Goal: Task Accomplishment & Management: Use online tool/utility

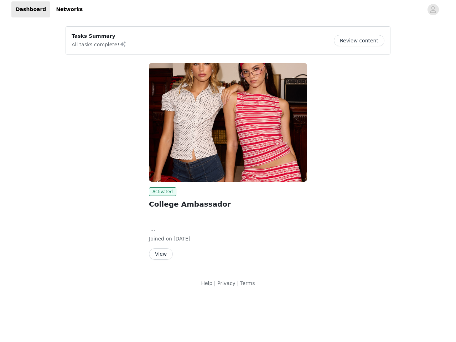
click at [228, 148] on img at bounding box center [228, 122] width 158 height 119
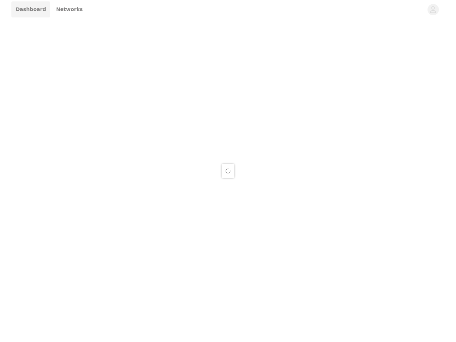
click at [228, 10] on div at bounding box center [228, 171] width 456 height 342
click at [433, 10] on div at bounding box center [228, 171] width 456 height 342
click at [362, 41] on div at bounding box center [228, 171] width 456 height 342
click at [228, 122] on div at bounding box center [228, 171] width 456 height 342
click at [161, 192] on div at bounding box center [228, 171] width 456 height 342
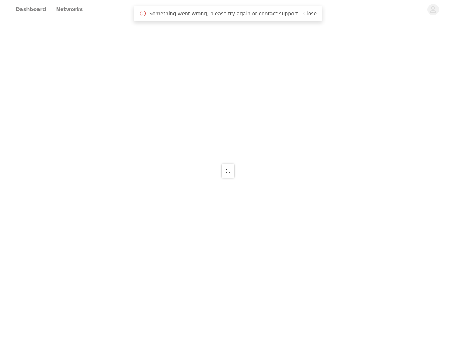
click at [160, 254] on div at bounding box center [228, 171] width 456 height 342
